Goal: Information Seeking & Learning: Understand process/instructions

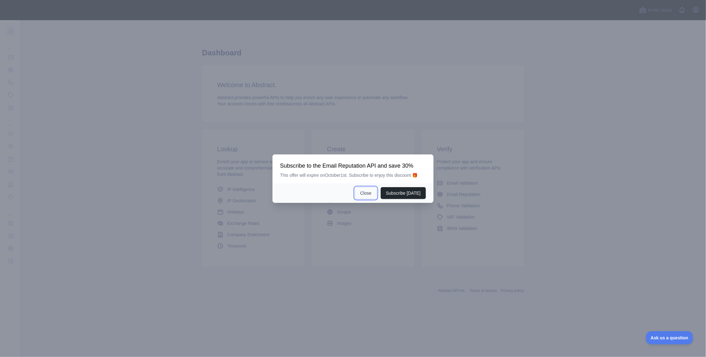
click at [364, 192] on button "Close" at bounding box center [366, 193] width 22 height 12
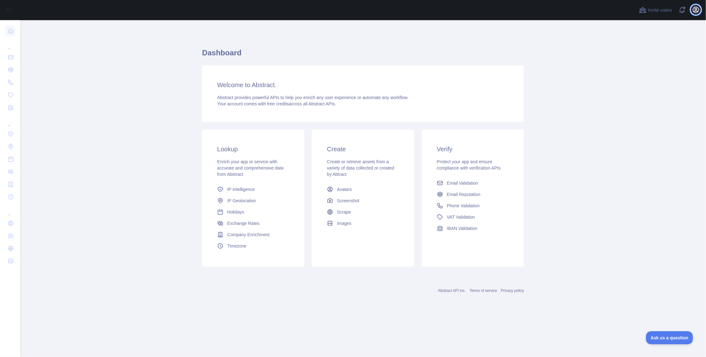
click at [697, 10] on icon "button" at bounding box center [696, 10] width 8 height 8
click at [646, 55] on link "Organization" at bounding box center [665, 56] width 70 height 11
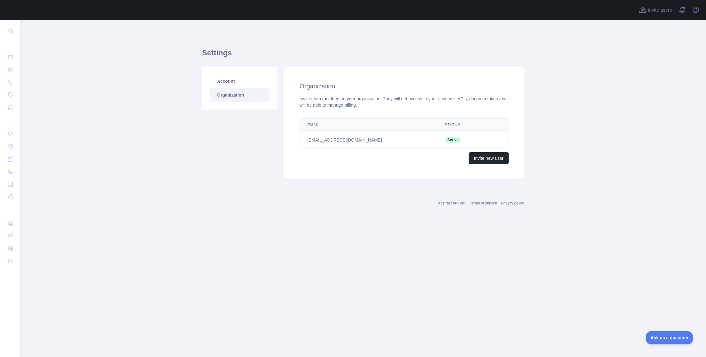
click at [348, 140] on td "[EMAIL_ADDRESS][DOMAIN_NAME]" at bounding box center [368, 139] width 137 height 17
click at [228, 93] on link "Organization" at bounding box center [240, 95] width 60 height 14
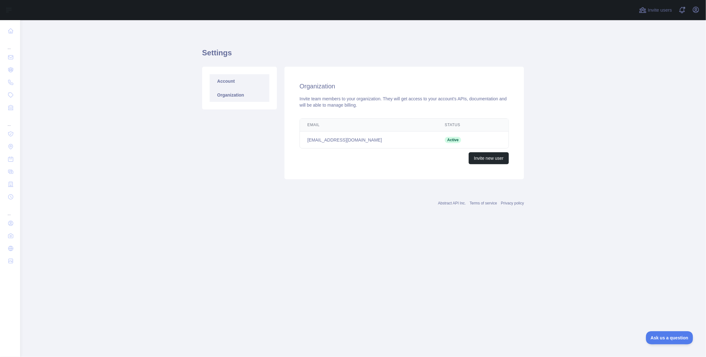
click at [224, 81] on link "Account" at bounding box center [240, 81] width 60 height 14
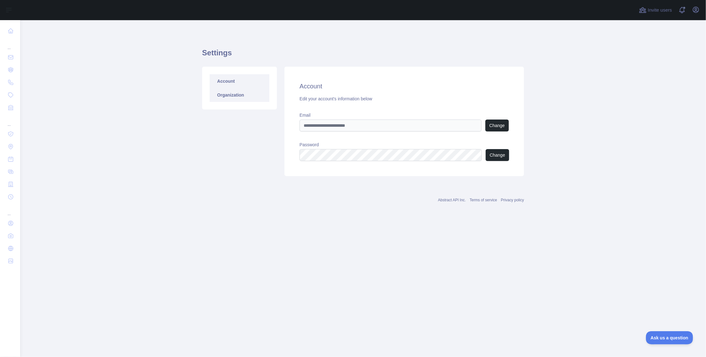
click at [223, 97] on link "Organization" at bounding box center [240, 95] width 60 height 14
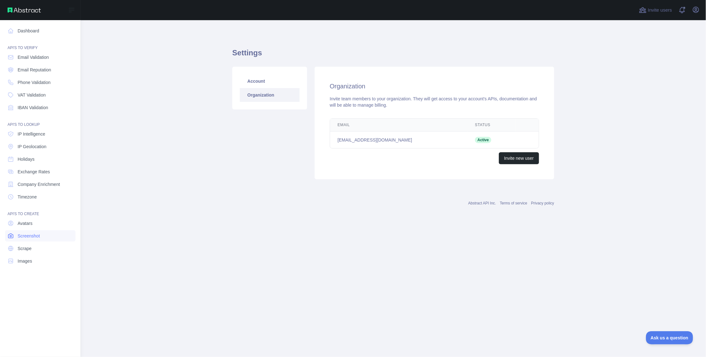
click at [23, 235] on span "Screenshot" at bounding box center [29, 235] width 22 height 6
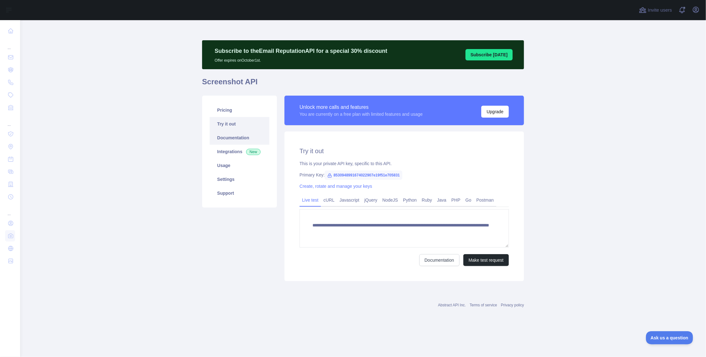
click at [225, 133] on link "Documentation" at bounding box center [240, 138] width 60 height 14
click at [224, 164] on link "Usage" at bounding box center [240, 165] width 60 height 14
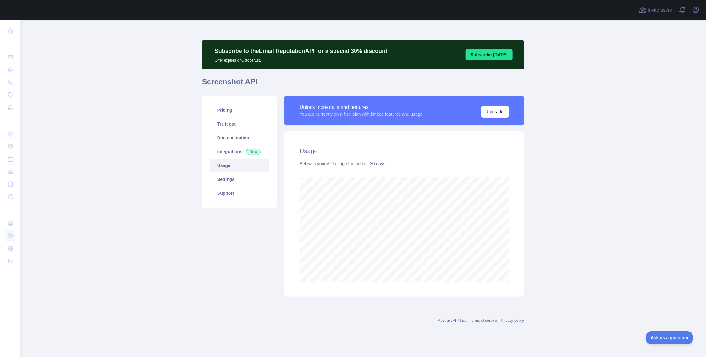
scroll to position [336, 686]
click at [652, 12] on span "Invite users" at bounding box center [659, 10] width 24 height 7
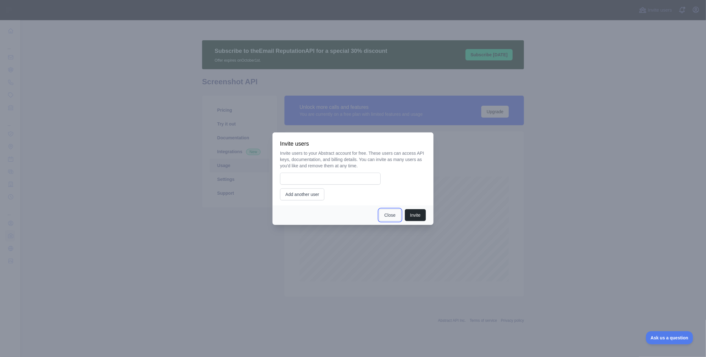
click at [391, 214] on button "Close" at bounding box center [390, 215] width 22 height 12
